Goal: Use online tool/utility: Utilize a website feature to perform a specific function

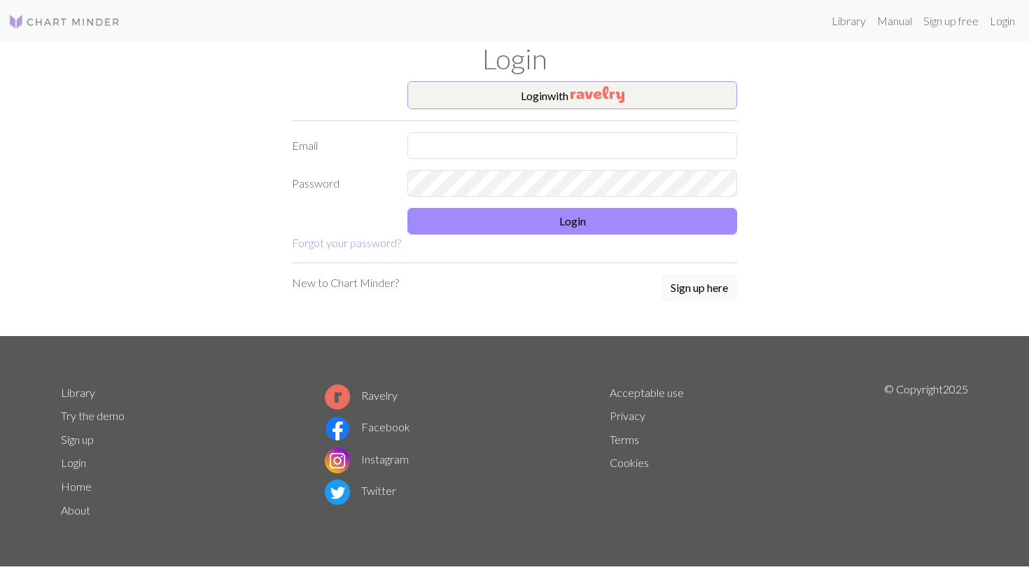
click at [548, 93] on button "Login with" at bounding box center [572, 95] width 330 height 28
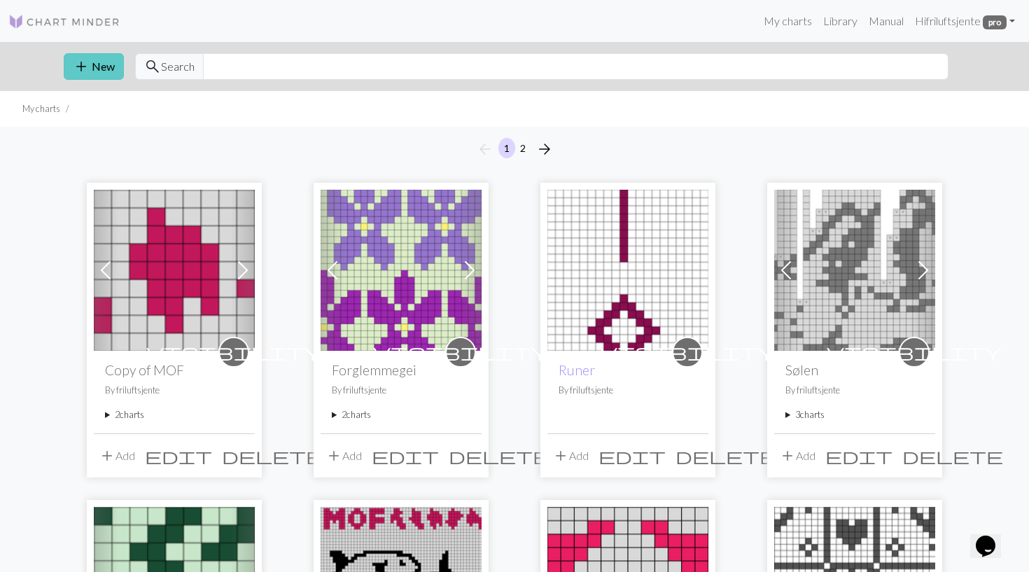
click at [85, 64] on span "add" at bounding box center [81, 67] width 17 height 20
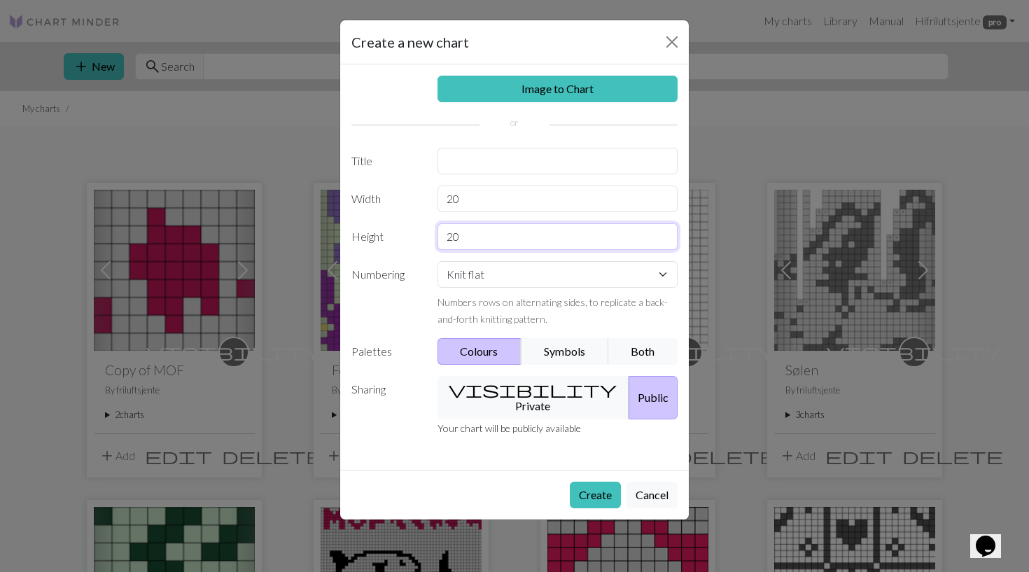
drag, startPoint x: 487, startPoint y: 241, endPoint x: 412, endPoint y: 241, distance: 74.9
click at [412, 241] on div "Height 20" at bounding box center [514, 236] width 343 height 27
type input "14"
click at [467, 206] on input "20" at bounding box center [557, 198] width 241 height 27
drag, startPoint x: 469, startPoint y: 199, endPoint x: 436, endPoint y: 198, distance: 32.9
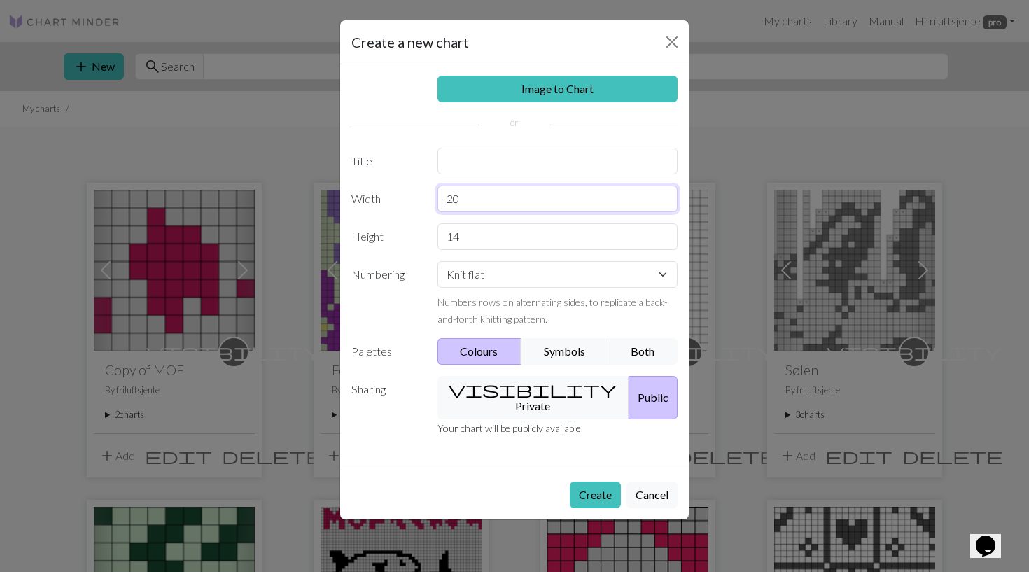
click at [436, 198] on div "20" at bounding box center [558, 198] width 258 height 27
type input "15"
click at [598, 481] on button "Create" at bounding box center [595, 494] width 51 height 27
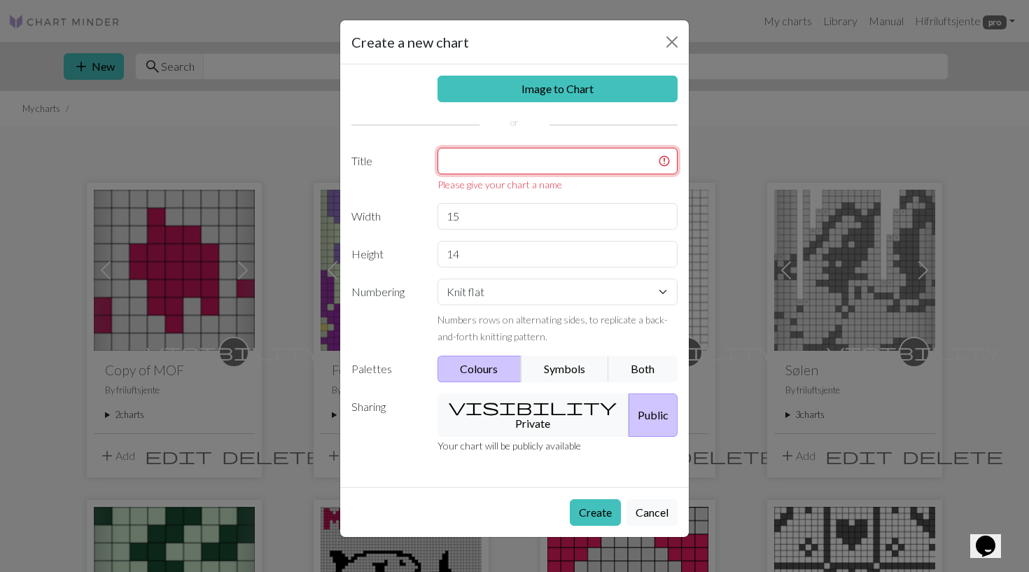
click at [479, 168] on input "text" at bounding box center [557, 161] width 241 height 27
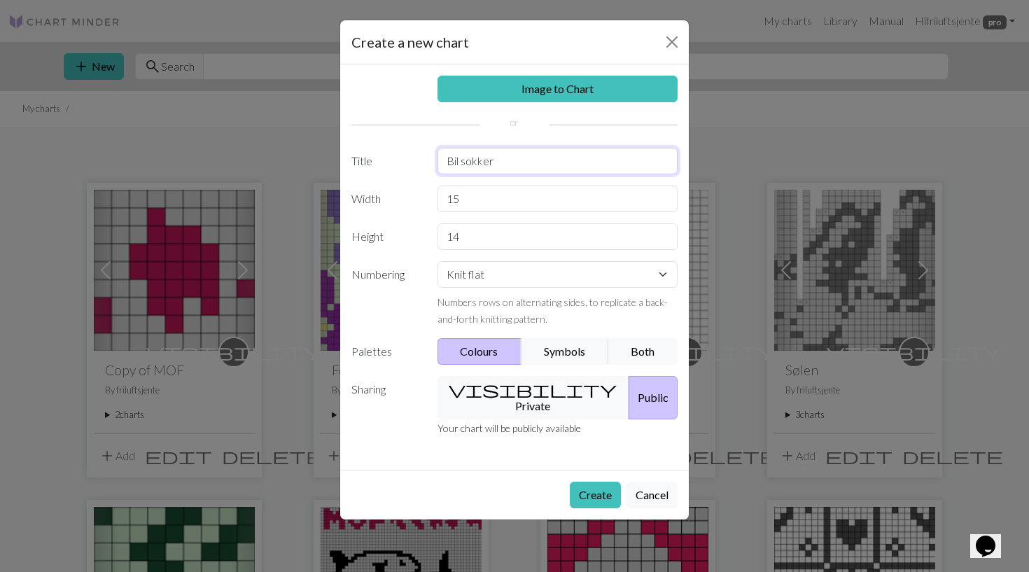
type input "Bil sokker"
click at [593, 481] on button "Create" at bounding box center [595, 494] width 51 height 27
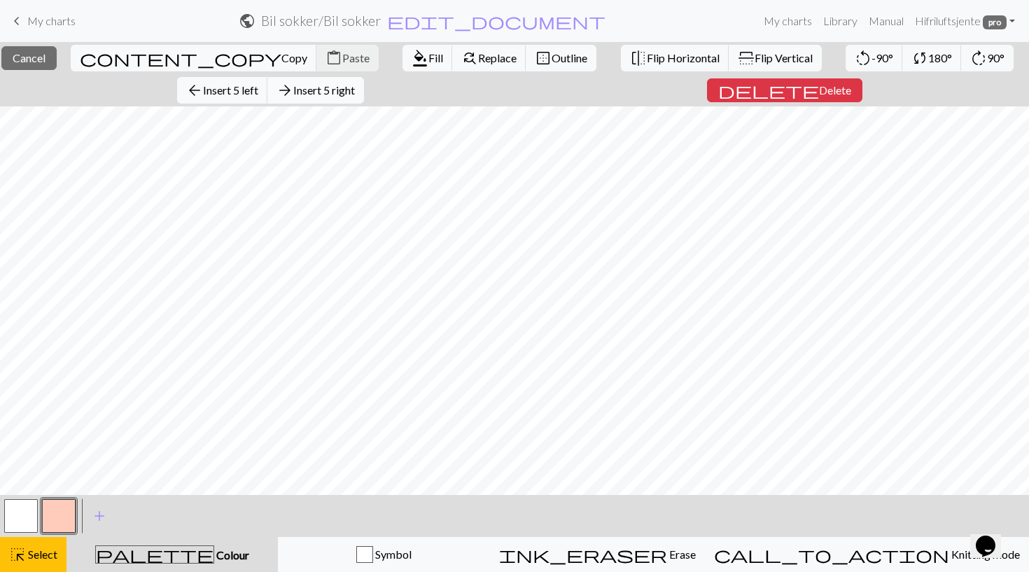
click at [355, 87] on span "Insert 5 right" at bounding box center [324, 89] width 62 height 13
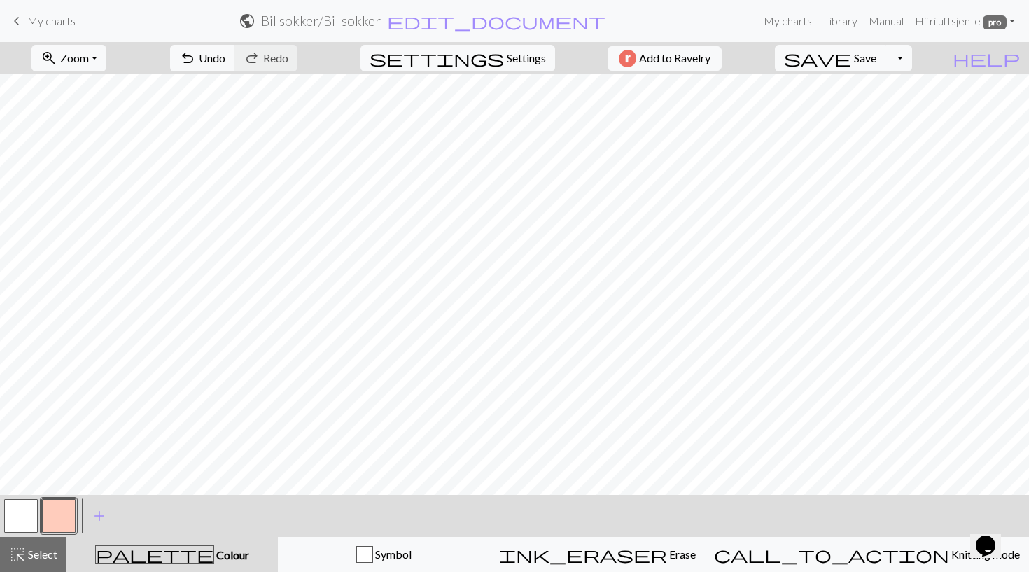
click at [60, 516] on button "button" at bounding box center [59, 516] width 34 height 34
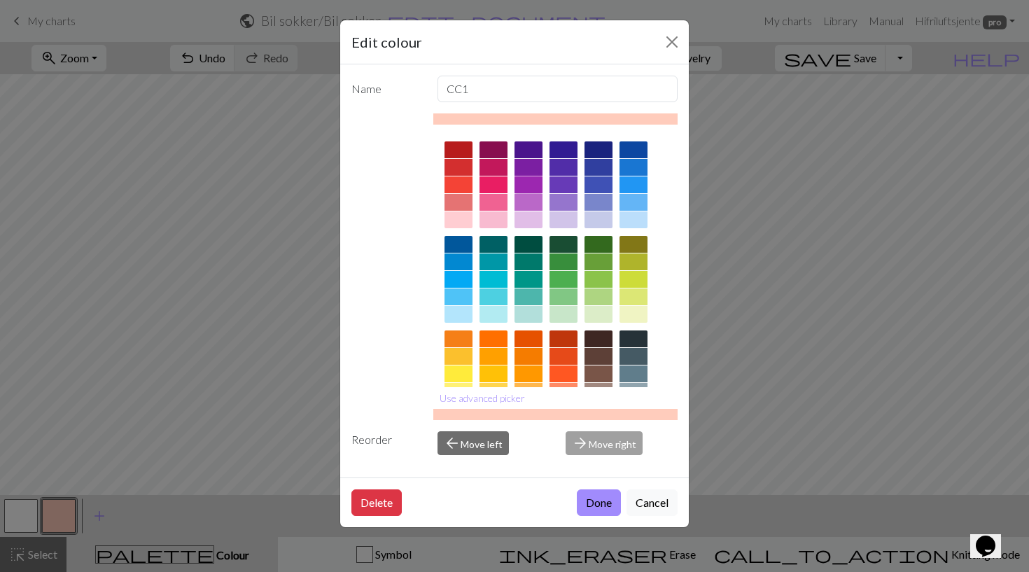
click at [528, 187] on div at bounding box center [528, 184] width 28 height 17
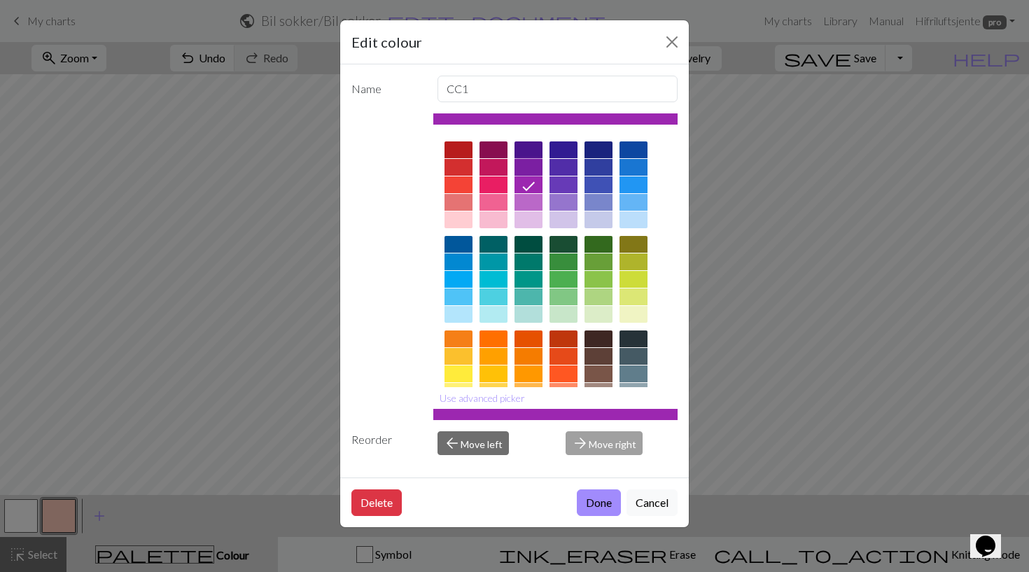
click at [532, 161] on div at bounding box center [528, 167] width 28 height 17
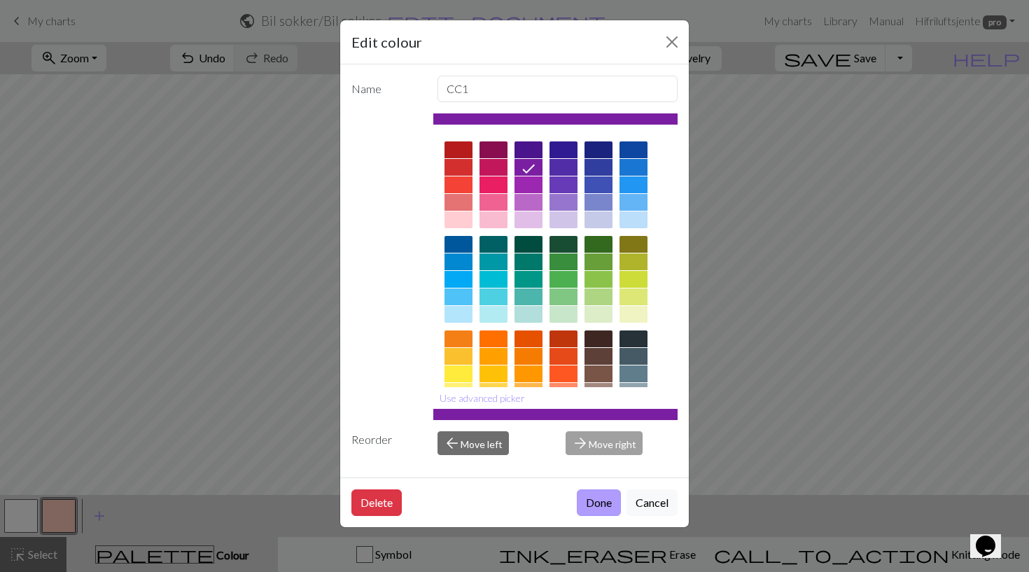
click at [604, 500] on button "Done" at bounding box center [599, 502] width 44 height 27
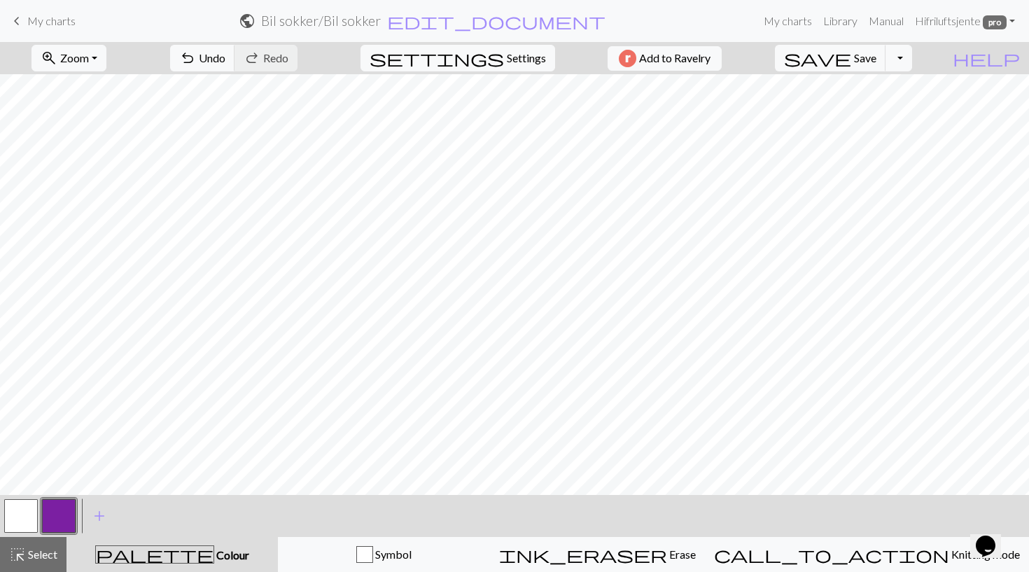
click at [25, 518] on button "button" at bounding box center [21, 516] width 34 height 34
click at [53, 514] on button "button" at bounding box center [59, 516] width 34 height 34
click at [28, 513] on button "button" at bounding box center [21, 516] width 34 height 34
click at [62, 511] on button "button" at bounding box center [59, 516] width 34 height 34
click at [20, 512] on button "button" at bounding box center [21, 516] width 34 height 34
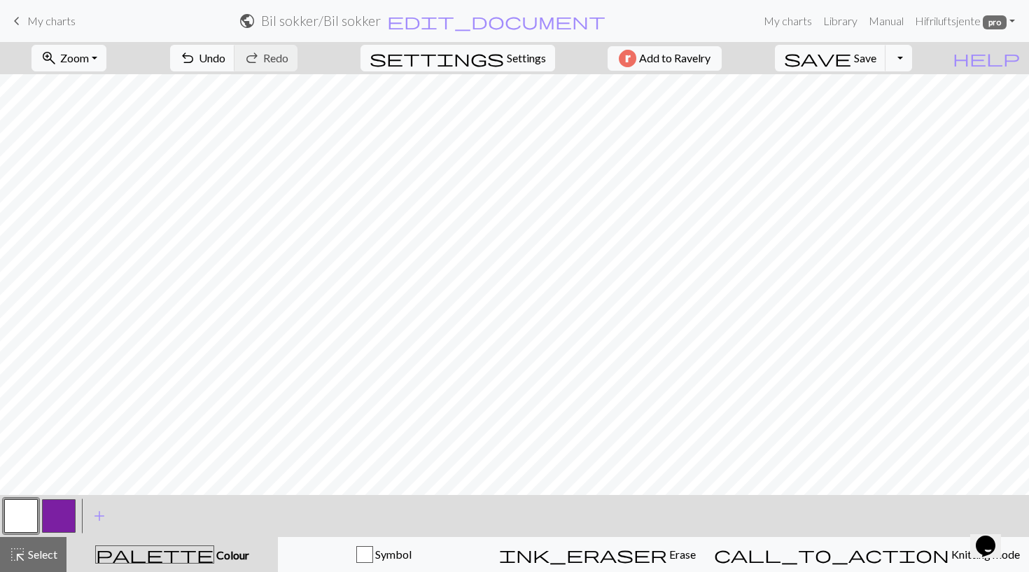
click at [69, 521] on button "button" at bounding box center [59, 516] width 34 height 34
click at [27, 520] on button "button" at bounding box center [21, 516] width 34 height 34
click at [68, 507] on button "button" at bounding box center [59, 516] width 34 height 34
click at [24, 513] on button "button" at bounding box center [21, 516] width 34 height 34
click at [68, 516] on button "button" at bounding box center [59, 516] width 34 height 34
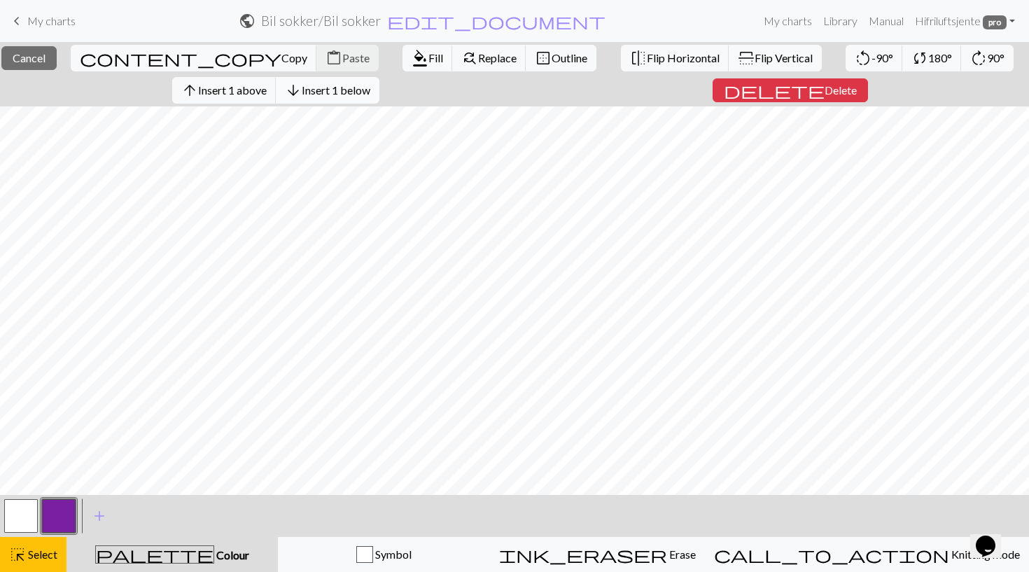
click at [370, 91] on span "Insert 1 below" at bounding box center [336, 89] width 69 height 13
click at [824, 89] on span "Delete" at bounding box center [840, 89] width 32 height 13
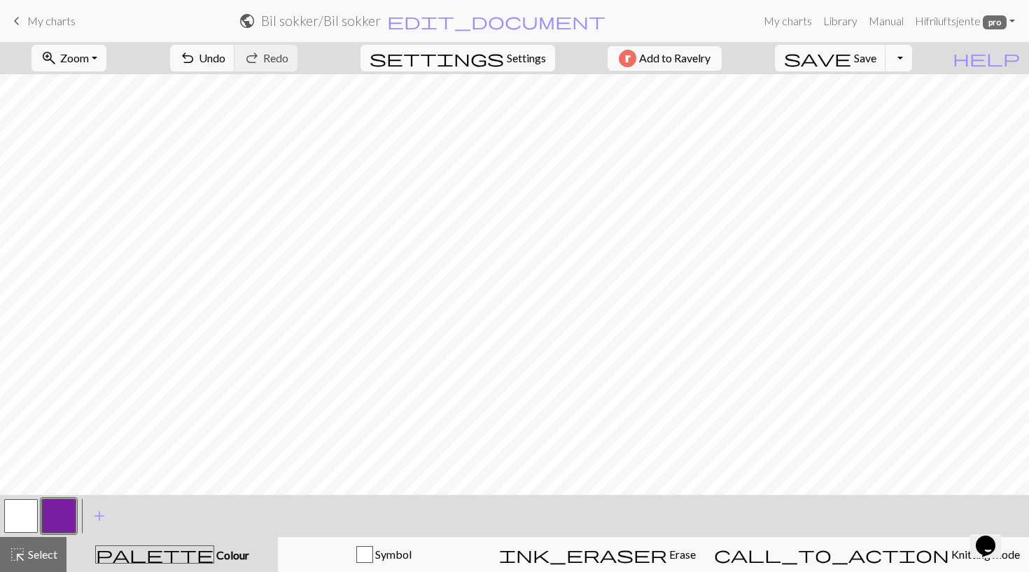
click at [24, 511] on button "button" at bounding box center [21, 516] width 34 height 34
